Goal: Book appointment/travel/reservation

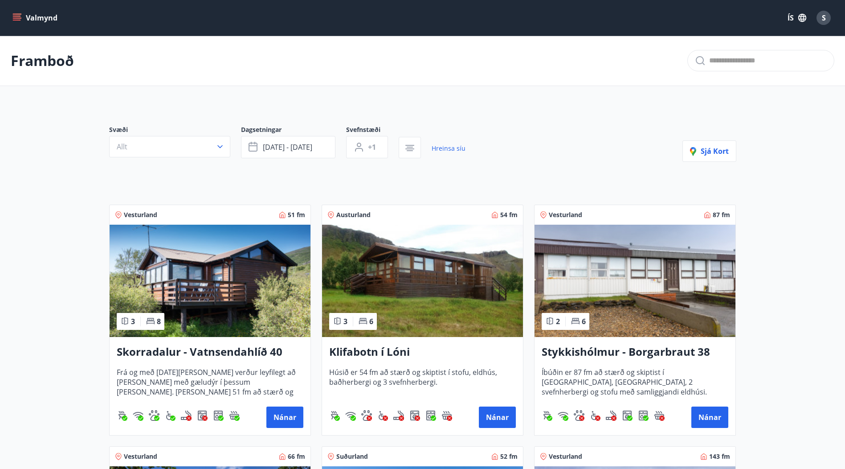
click at [18, 15] on icon "menu" at bounding box center [16, 17] width 9 height 9
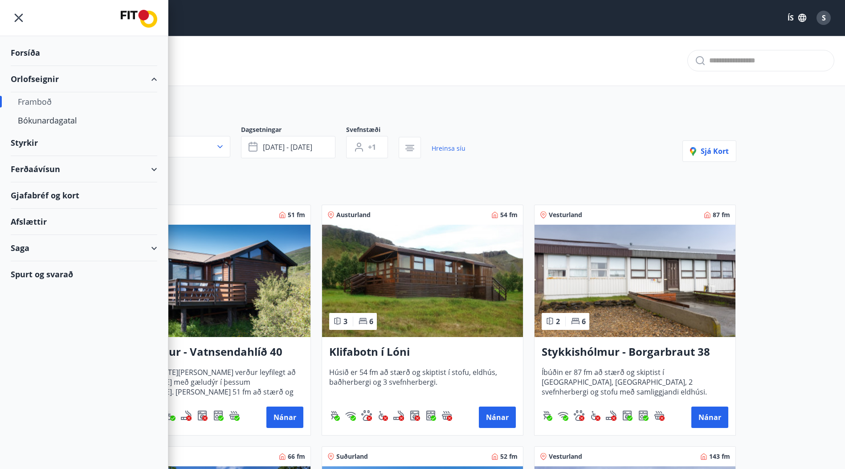
click at [41, 77] on div "Orlofseignir" at bounding box center [84, 79] width 147 height 26
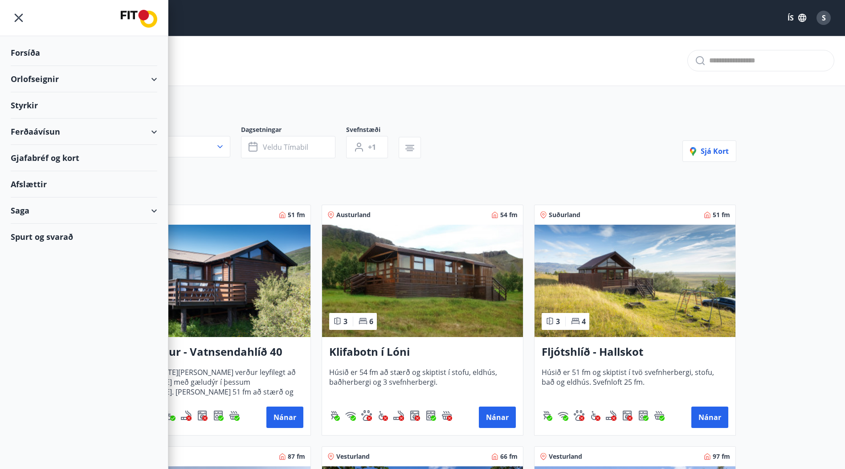
click at [153, 80] on div "Orlofseignir" at bounding box center [84, 79] width 147 height 26
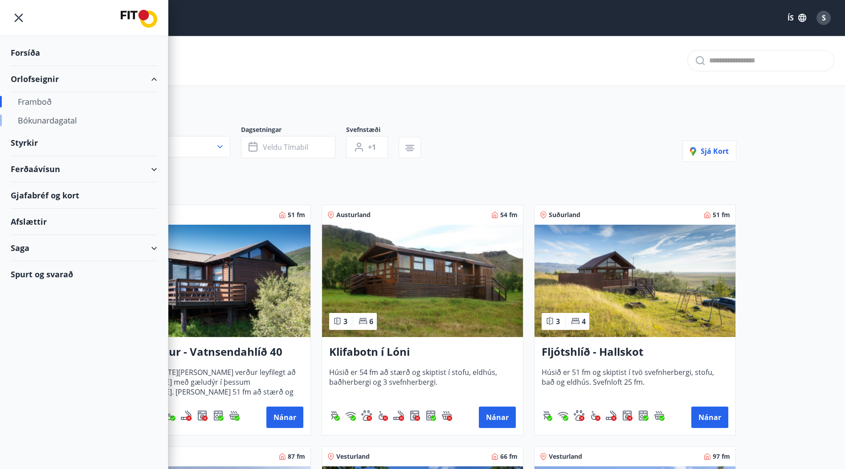
click at [43, 122] on div "Bókunardagatal" at bounding box center [84, 120] width 132 height 19
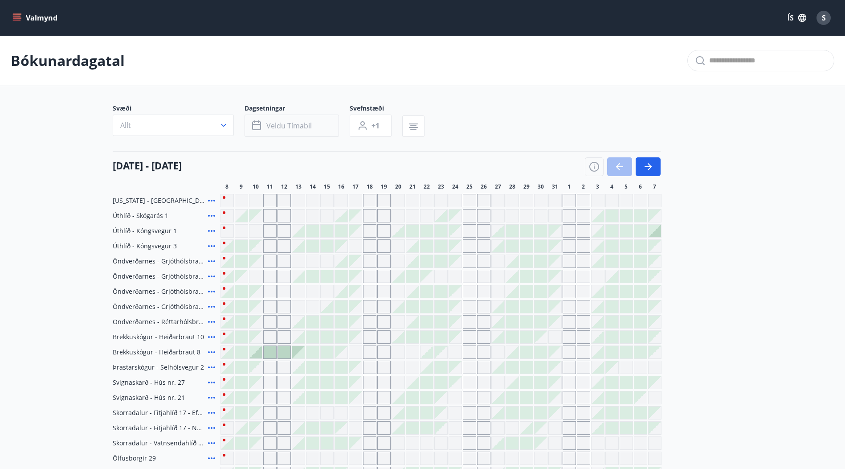
click at [292, 126] on span "Veldu tímabil" at bounding box center [288, 126] width 45 height 10
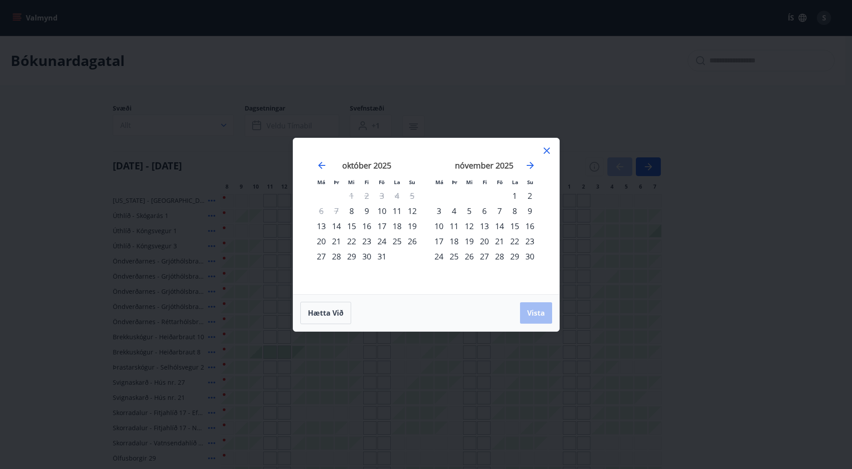
click at [382, 241] on div "24" at bounding box center [381, 240] width 15 height 15
click at [323, 253] on div "27" at bounding box center [321, 256] width 15 height 15
click at [543, 313] on span "Vista" at bounding box center [536, 313] width 18 height 10
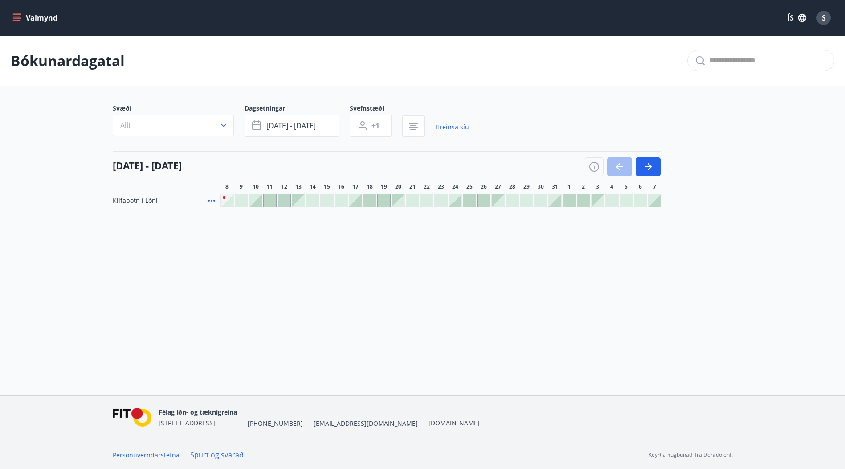
click at [12, 15] on icon "menu" at bounding box center [16, 17] width 9 height 9
click at [825, 18] on div "S" at bounding box center [823, 18] width 14 height 14
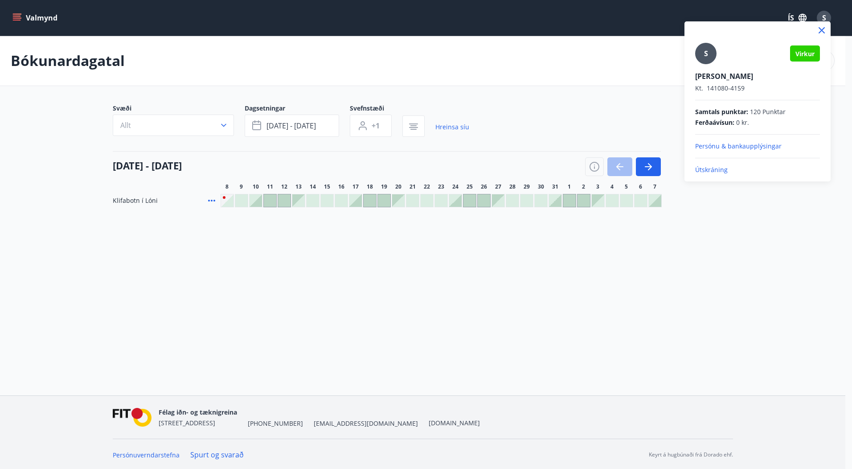
click at [712, 171] on p "Útskráning" at bounding box center [757, 169] width 125 height 9
